Goal: Check status: Check status

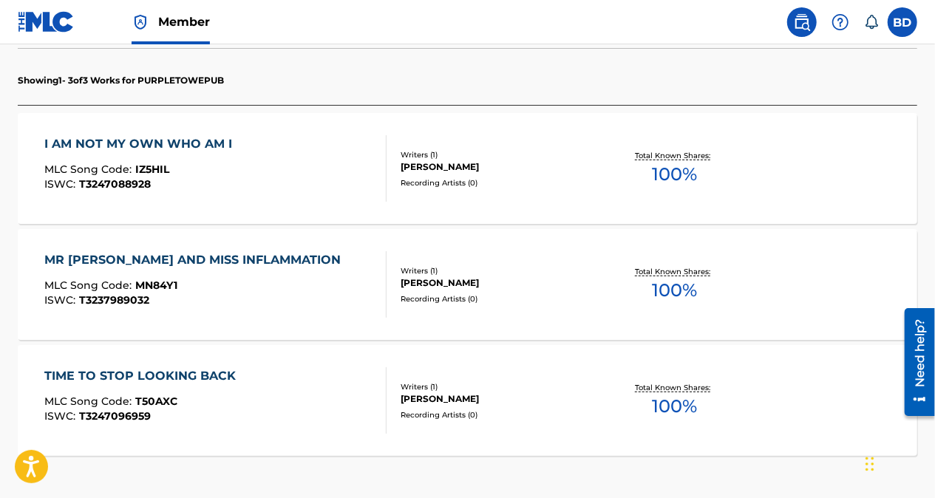
scroll to position [410, 0]
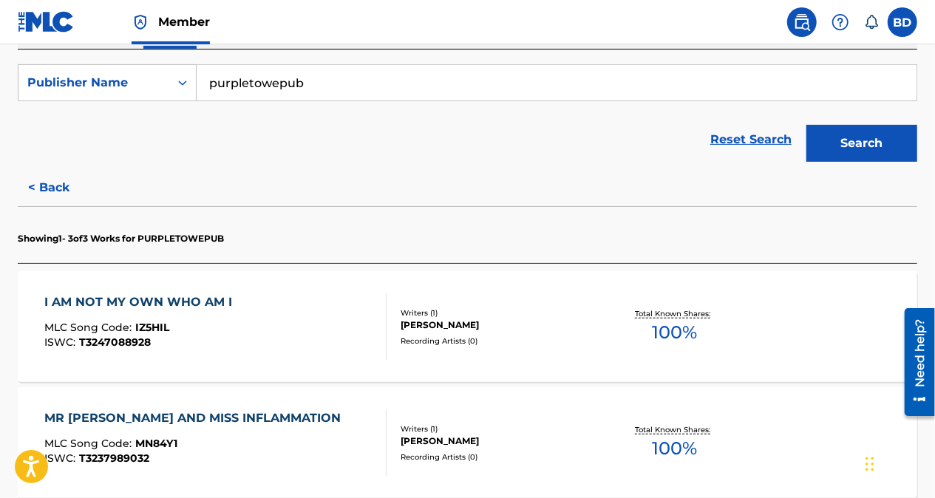
click at [872, 140] on button "Search" at bounding box center [861, 143] width 111 height 37
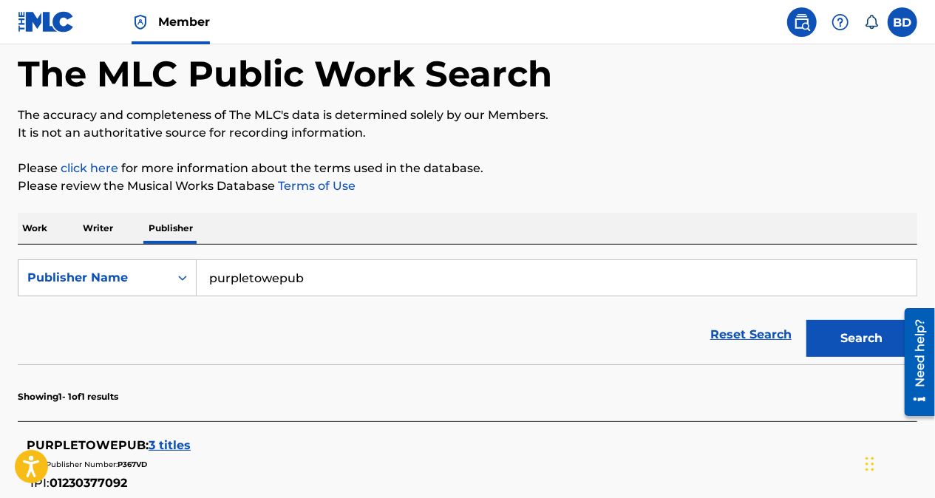
scroll to position [64, 0]
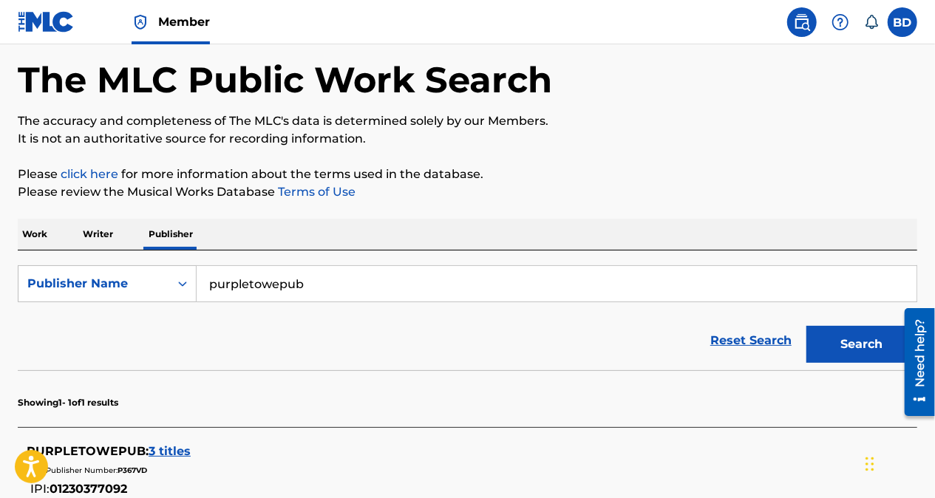
click at [395, 285] on input "purpletowepub" at bounding box center [557, 283] width 720 height 35
type input "p"
type input "r"
click at [793, 413] on section "Showing 1 - 1 of 1 results" at bounding box center [468, 398] width 900 height 57
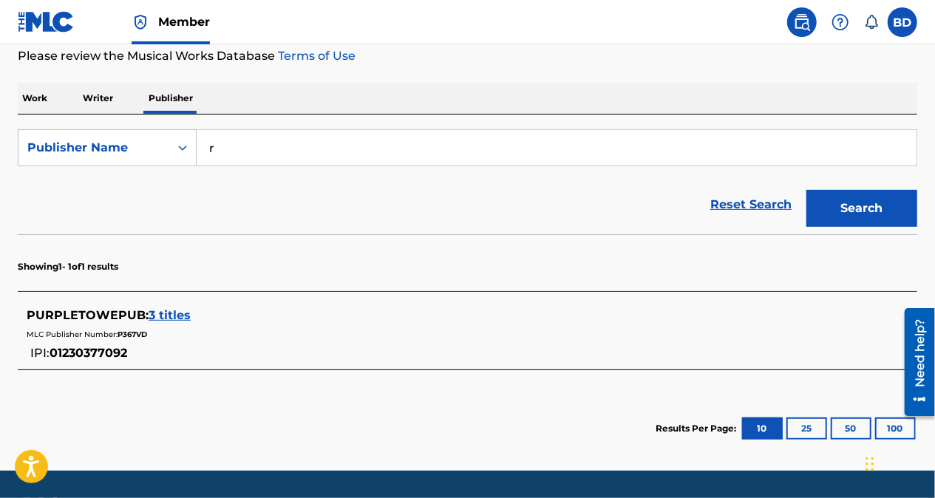
scroll to position [202, 0]
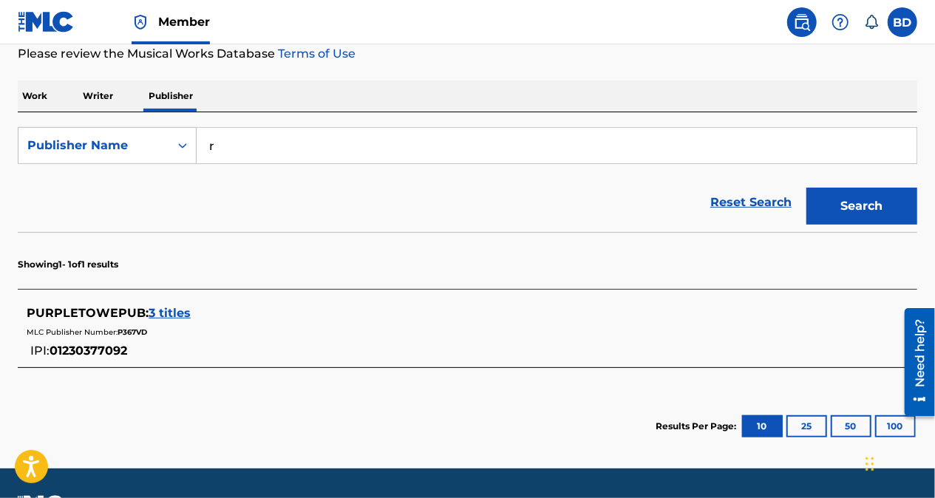
click at [176, 315] on span "3 titles" at bounding box center [170, 313] width 42 height 14
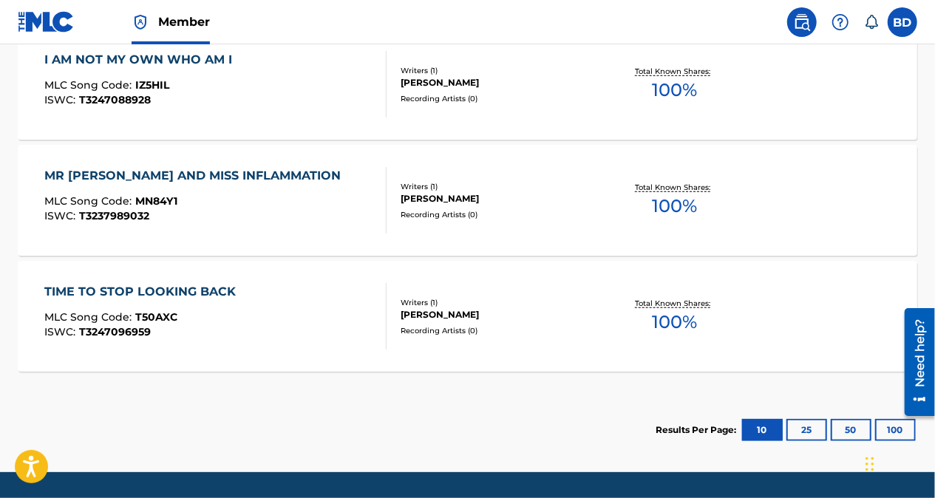
scroll to position [507, 0]
click at [219, 294] on div "TIME TO STOP LOOKING BACK" at bounding box center [144, 292] width 199 height 18
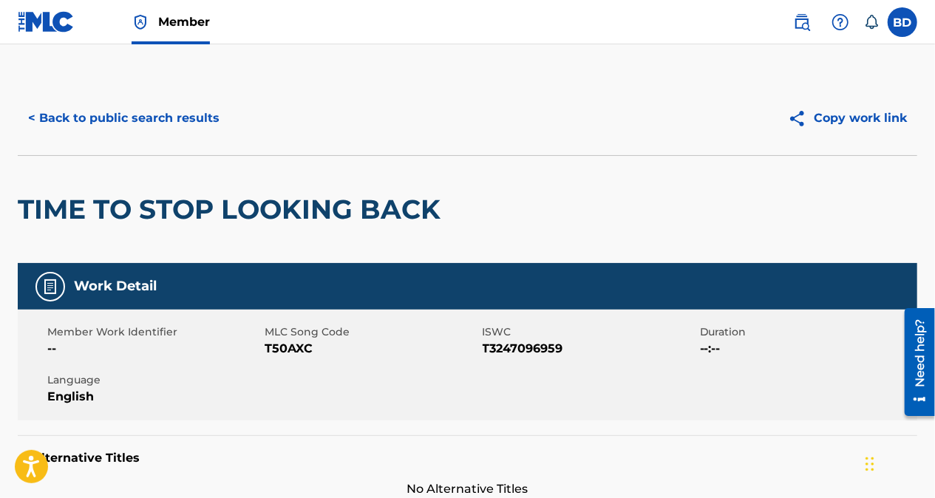
click at [825, 343] on span "--:--" at bounding box center [807, 349] width 214 height 18
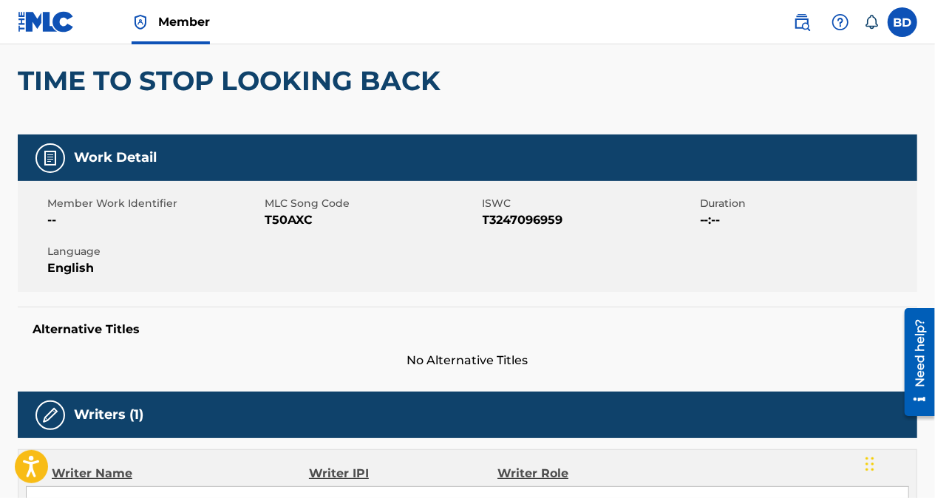
scroll to position [124, 0]
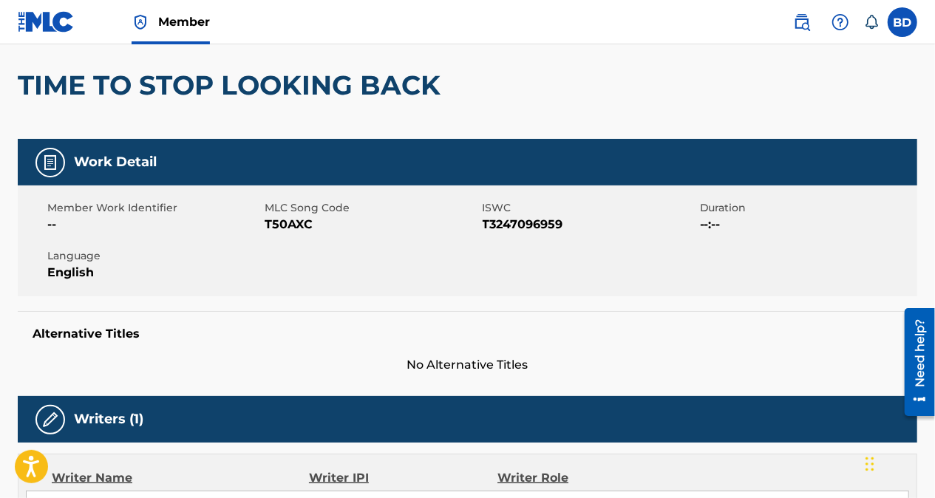
click at [837, 348] on div "Alternative Titles No Alternative Titles" at bounding box center [468, 342] width 900 height 63
click at [72, 169] on div "Work Detail" at bounding box center [468, 162] width 900 height 47
click at [38, 414] on div at bounding box center [50, 420] width 30 height 30
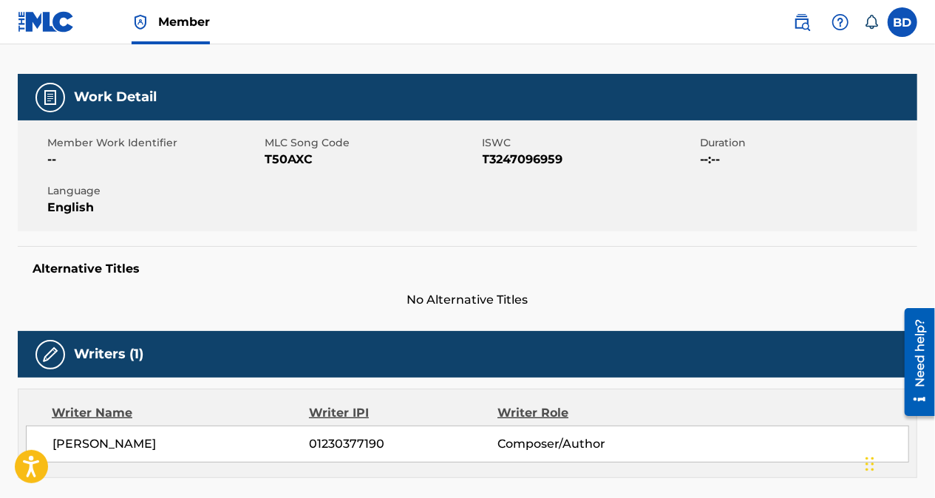
scroll to position [191, 0]
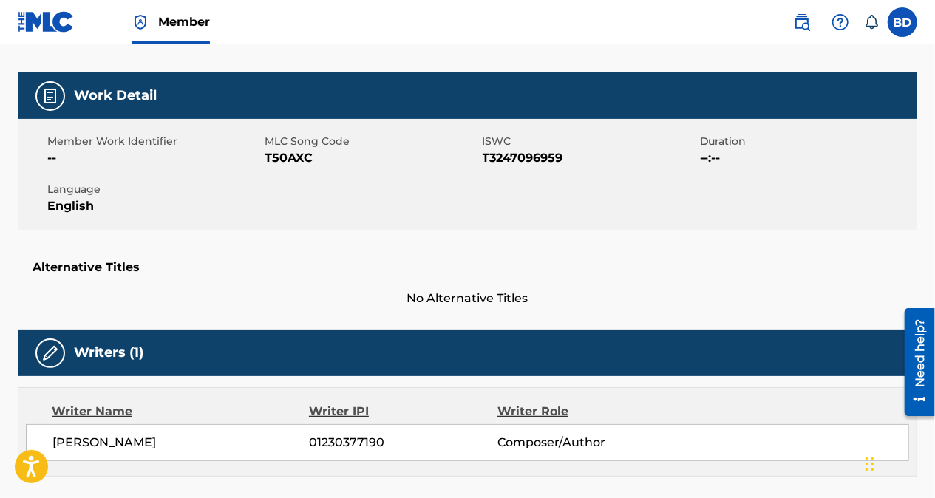
click at [74, 418] on div "Writer Name" at bounding box center [180, 412] width 257 height 18
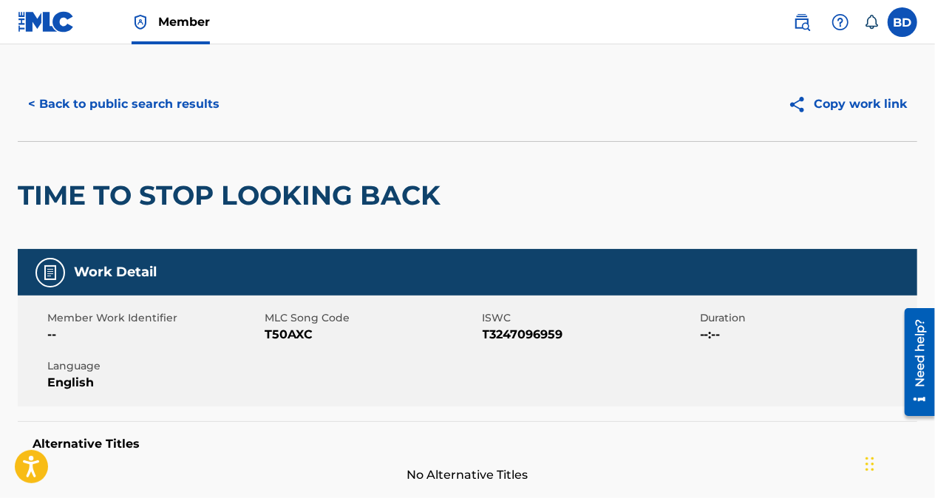
scroll to position [0, 0]
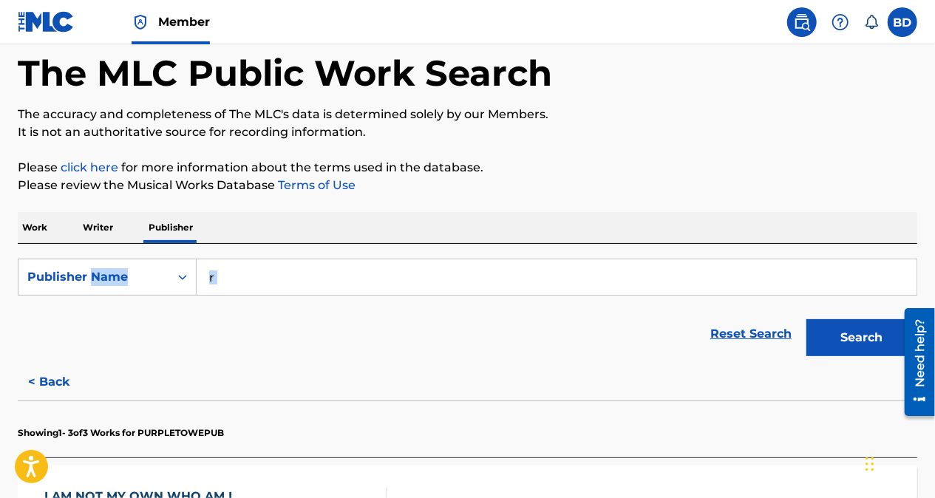
scroll to position [58, 0]
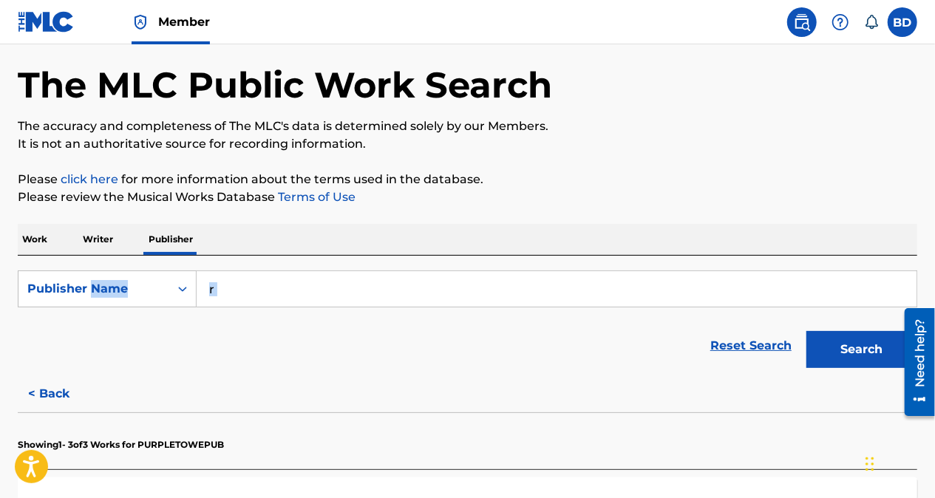
click at [633, 181] on p "Please click here for more information about the terms used in the database." at bounding box center [468, 180] width 900 height 18
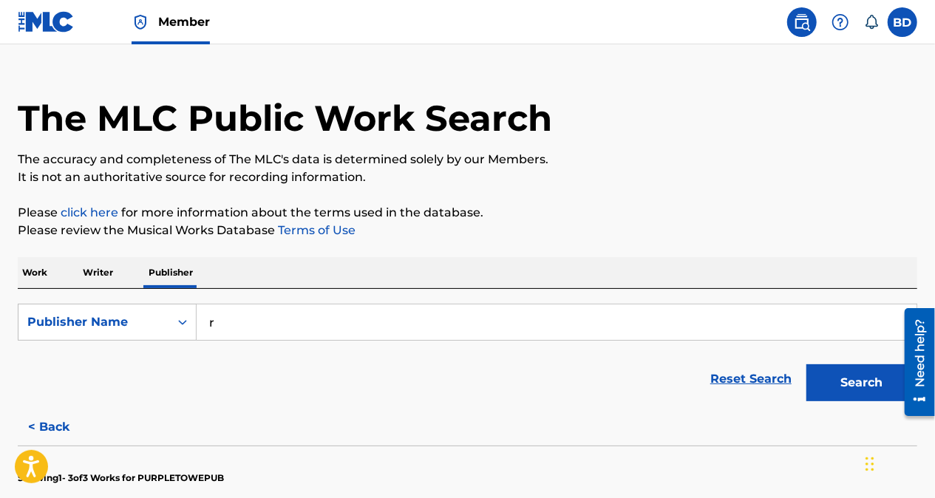
scroll to position [0, 0]
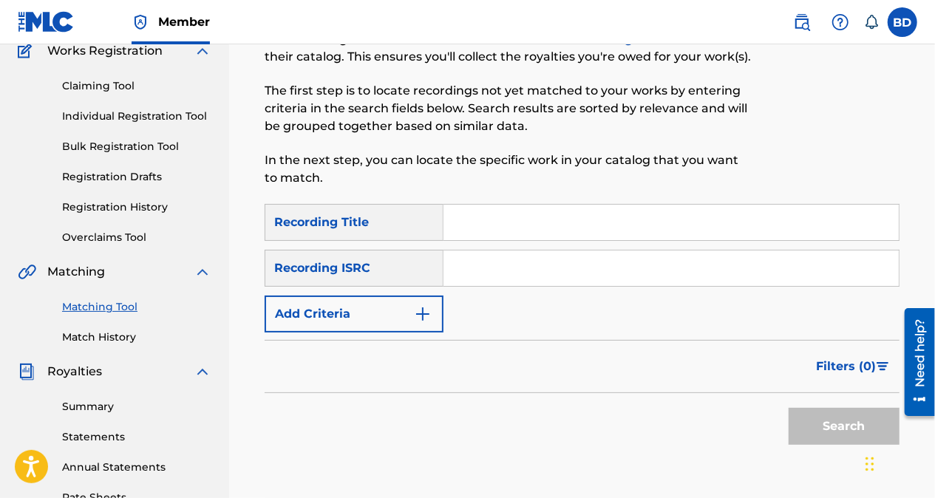
scroll to position [131, 0]
click at [106, 211] on link "Registration History" at bounding box center [136, 208] width 149 height 16
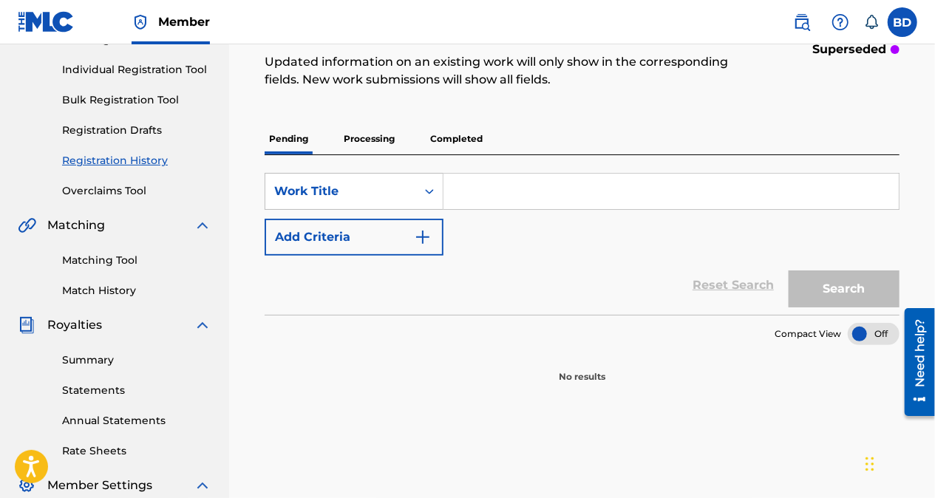
scroll to position [179, 0]
click at [359, 140] on p "Processing" at bounding box center [369, 138] width 60 height 31
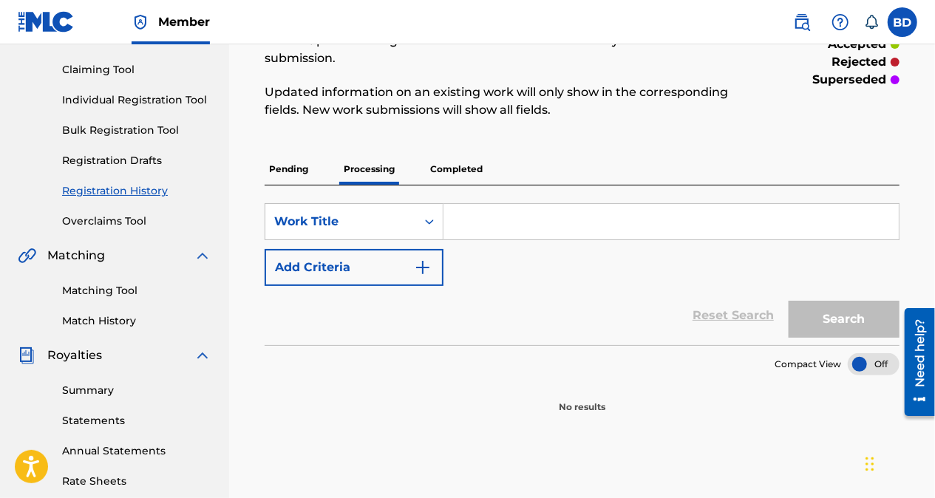
scroll to position [151, 0]
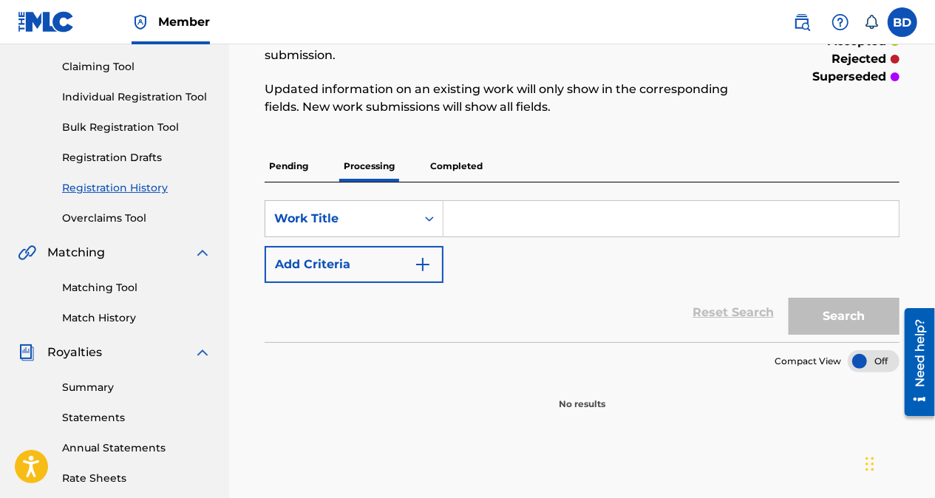
click at [455, 163] on p "Completed" at bounding box center [456, 166] width 61 height 31
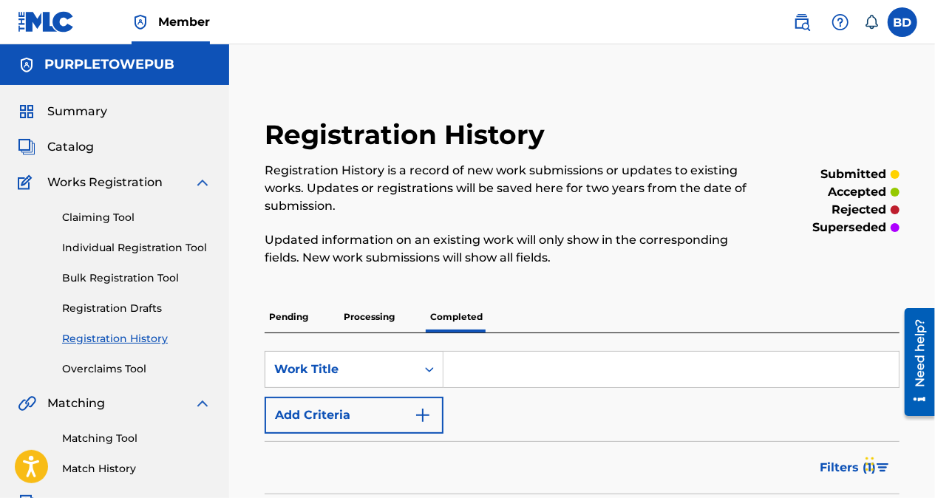
click at [455, 162] on p "Registration History is a record of new work submissions or updates to existing…" at bounding box center [509, 188] width 489 height 53
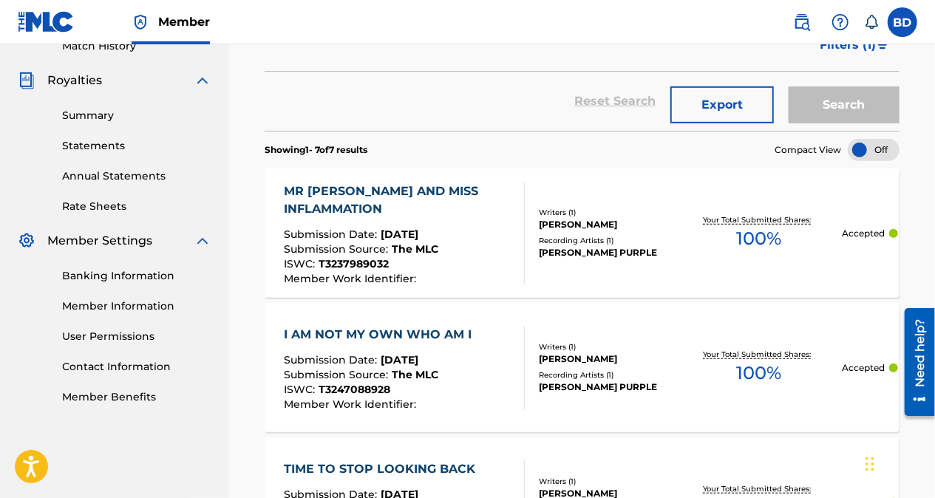
scroll to position [420, 0]
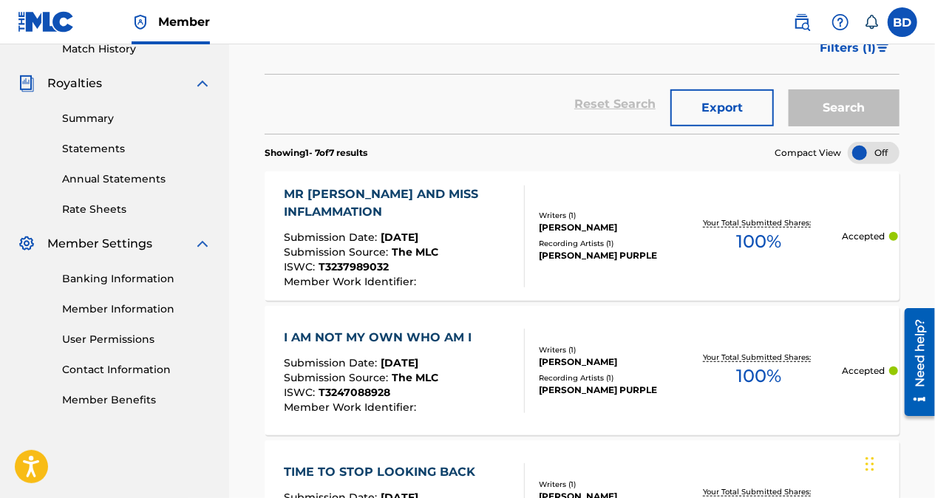
click at [823, 307] on div "I AM NOT MY OWN WHO AM I Submission Date : Aug 16, 2025 Submission Source : The…" at bounding box center [582, 370] width 635 height 129
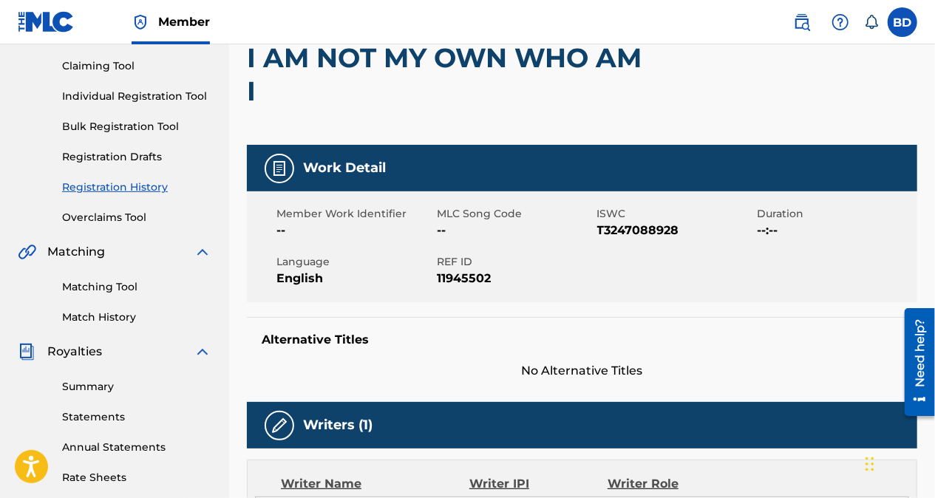
scroll to position [152, 0]
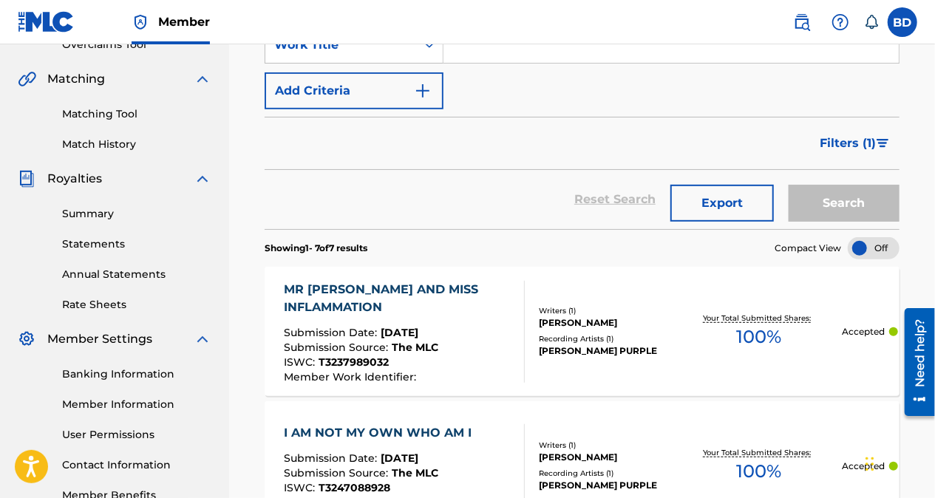
scroll to position [322, 0]
